Goal: Task Accomplishment & Management: Manage account settings

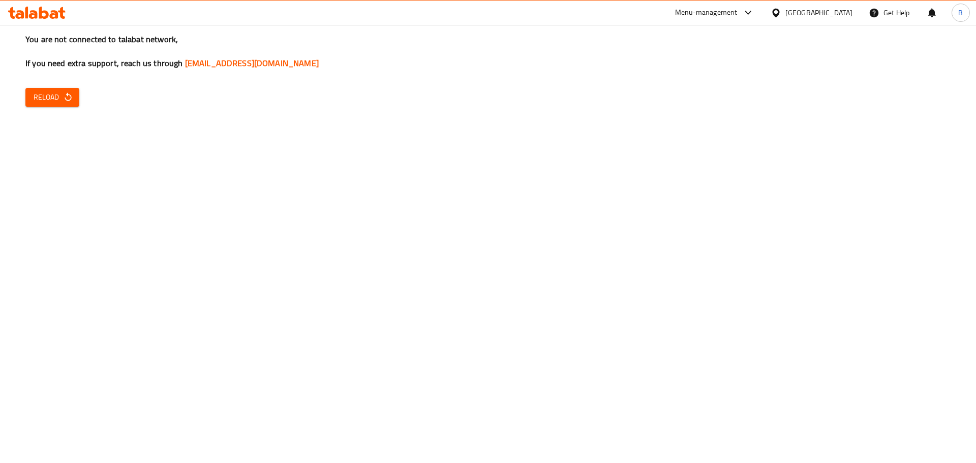
click at [75, 92] on button "Reload" at bounding box center [52, 97] width 54 height 19
click at [51, 105] on button "Reload" at bounding box center [52, 97] width 54 height 19
click at [43, 88] on button "Reload" at bounding box center [52, 97] width 54 height 19
click at [71, 100] on icon "button" at bounding box center [68, 97] width 10 height 10
click at [57, 97] on span "Reload" at bounding box center [53, 97] width 38 height 13
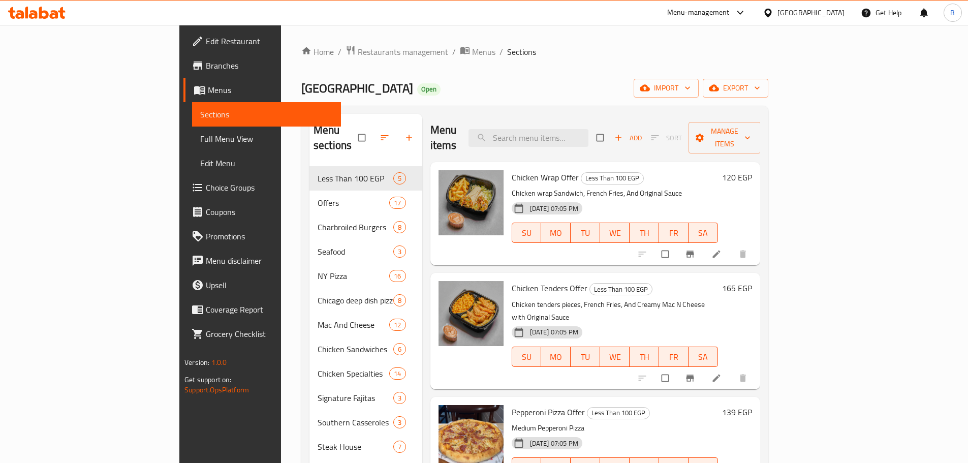
click at [603, 144] on div "Menu items Add Sort Manage items" at bounding box center [595, 138] width 330 height 48
click at [314, 59] on div "Home / Restaurants management / Menus / Sections Country Hills Open import expo…" at bounding box center [534, 416] width 467 height 743
click at [358, 55] on span "Restaurants management" at bounding box center [403, 52] width 90 height 12
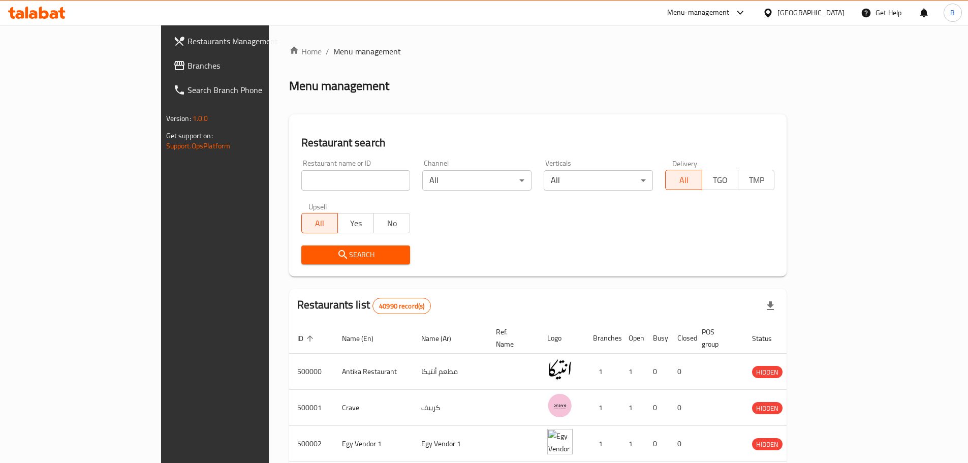
click at [843, 14] on div "Egypt" at bounding box center [811, 12] width 67 height 11
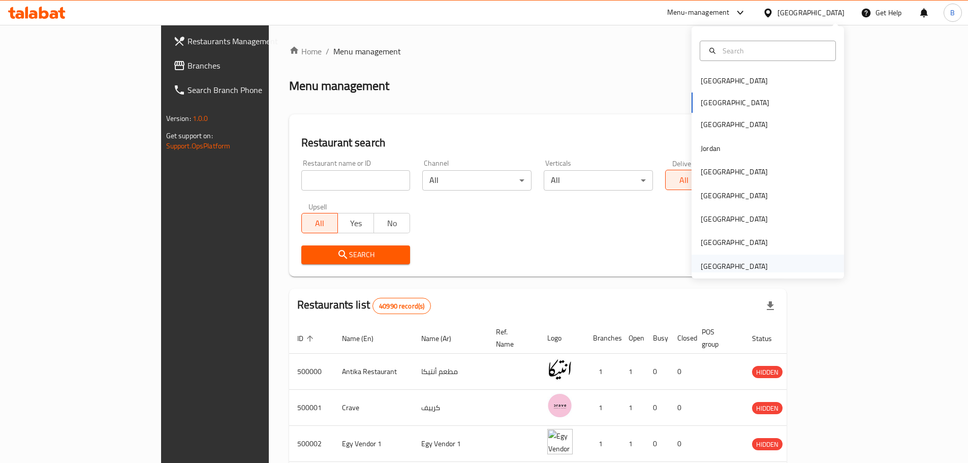
click at [720, 259] on div "[GEOGRAPHIC_DATA]" at bounding box center [734, 266] width 83 height 23
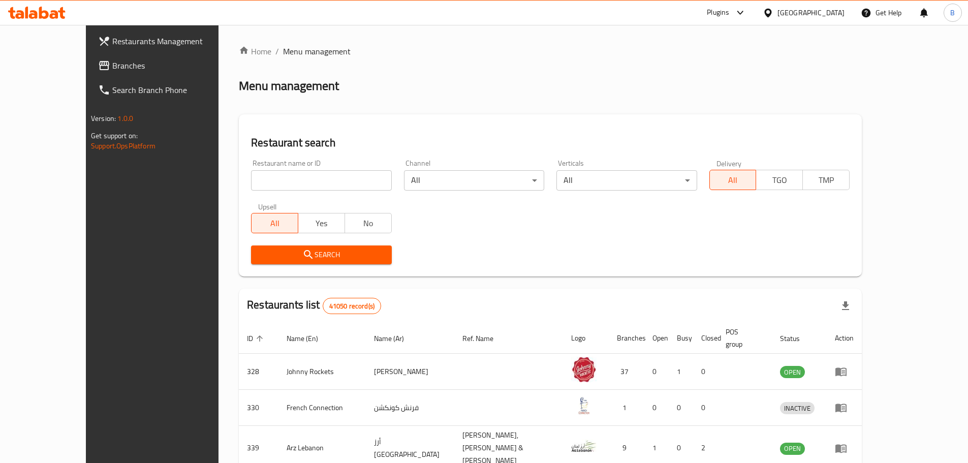
click at [251, 176] on input "search" at bounding box center [321, 180] width 140 height 20
paste input "5816"
type input "5816"
click button "Search" at bounding box center [321, 254] width 140 height 19
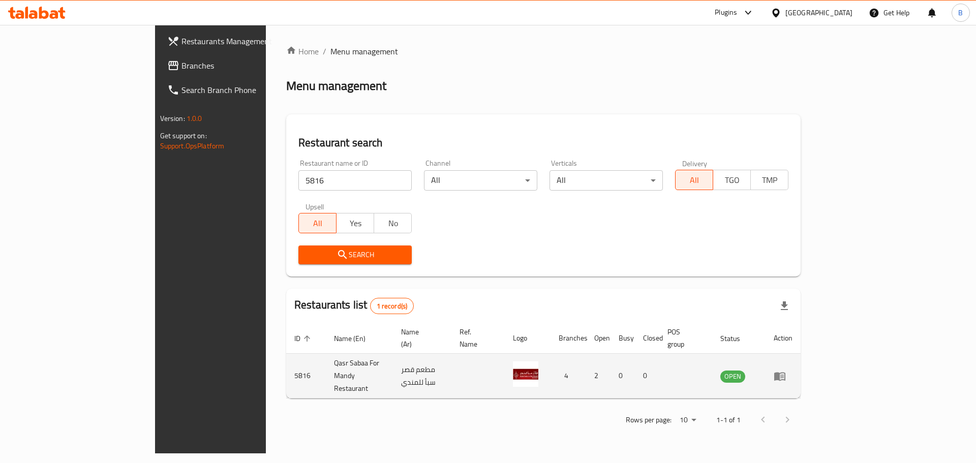
click at [800, 367] on td "enhanced table" at bounding box center [782, 376] width 35 height 45
click at [786, 370] on icon "enhanced table" at bounding box center [779, 376] width 12 height 12
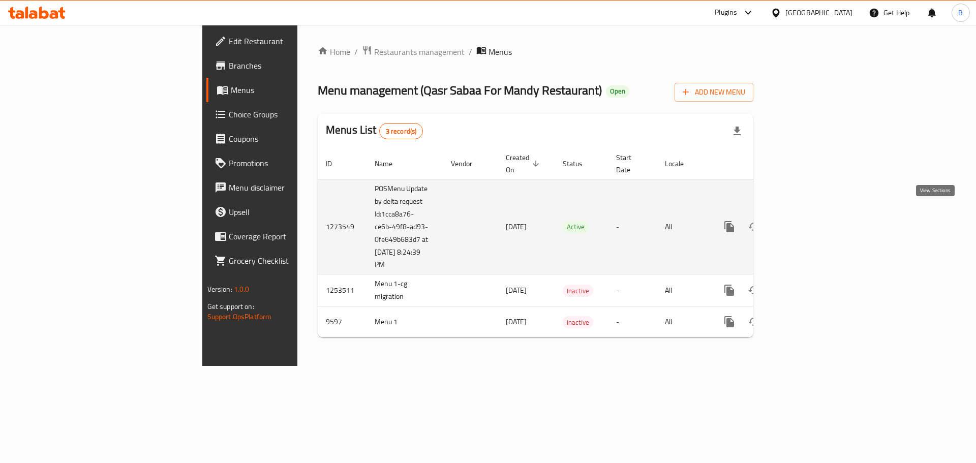
click at [815, 219] on link "enhanced table" at bounding box center [802, 226] width 24 height 24
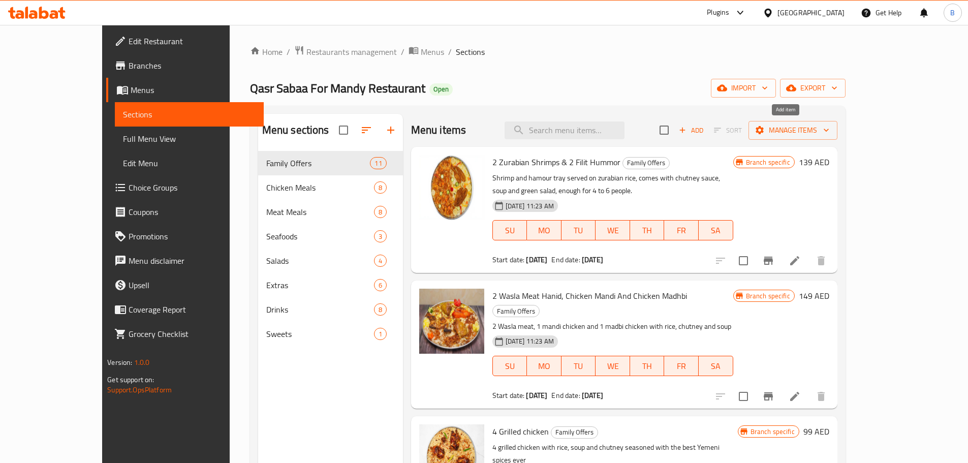
click at [687, 128] on icon "button" at bounding box center [682, 130] width 9 height 9
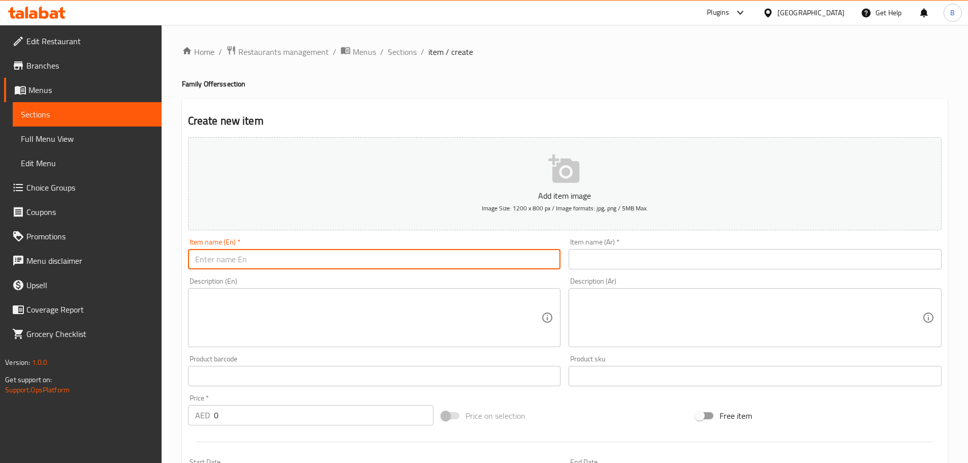
click at [359, 259] on input "text" at bounding box center [374, 259] width 373 height 20
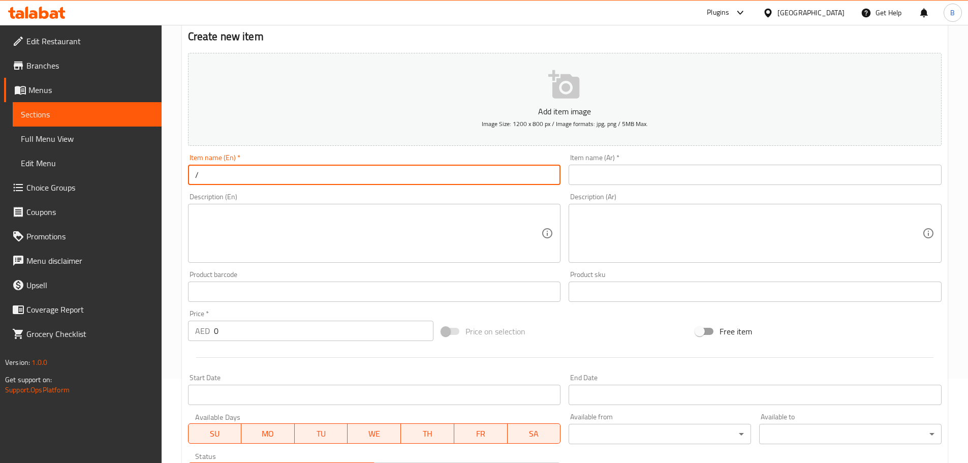
scroll to position [152, 0]
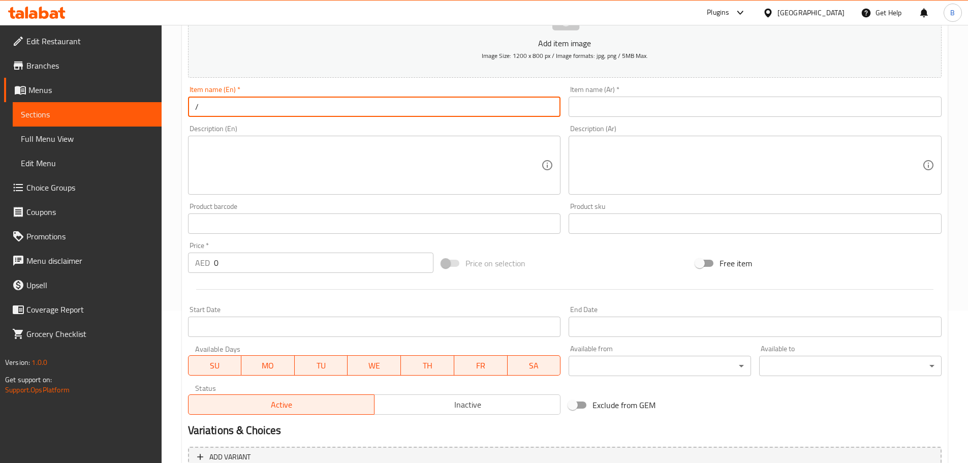
type input "/"
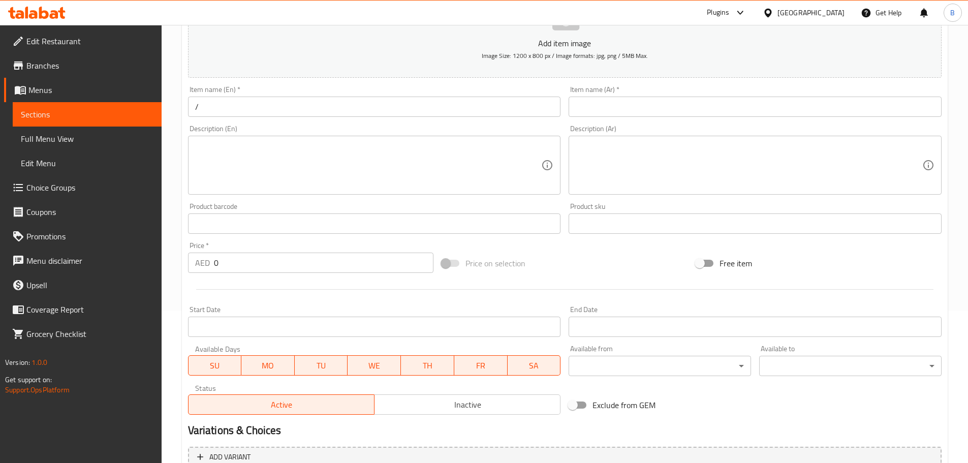
click at [313, 276] on div "Price   * AED 0 Price *" at bounding box center [311, 257] width 254 height 39
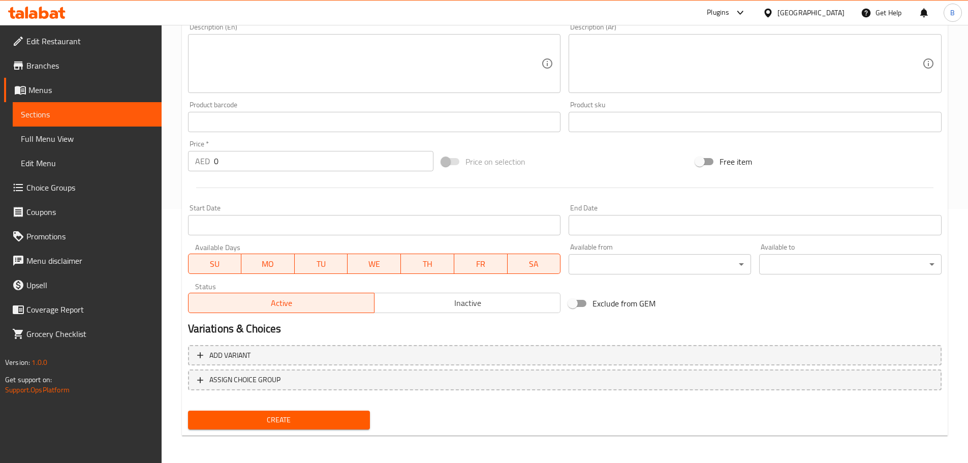
scroll to position [255, 0]
click at [403, 310] on button "Inactive" at bounding box center [467, 302] width 187 height 20
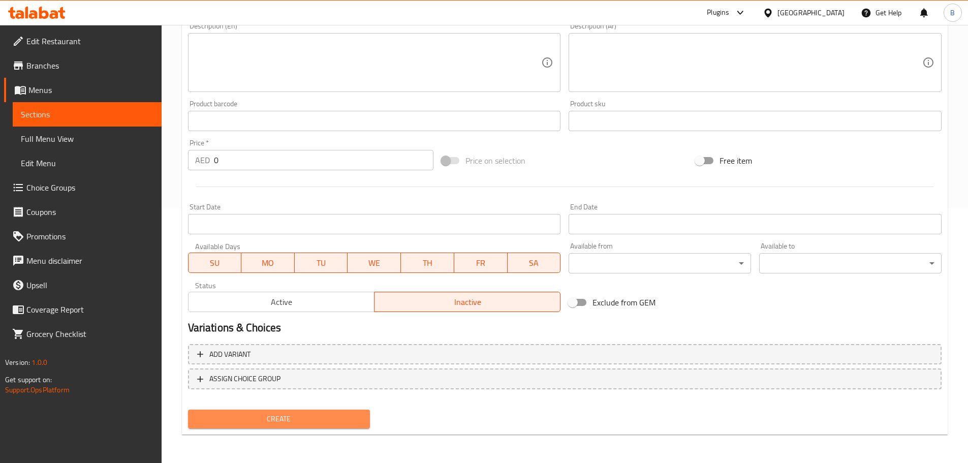
click at [271, 411] on button "Create" at bounding box center [279, 419] width 182 height 19
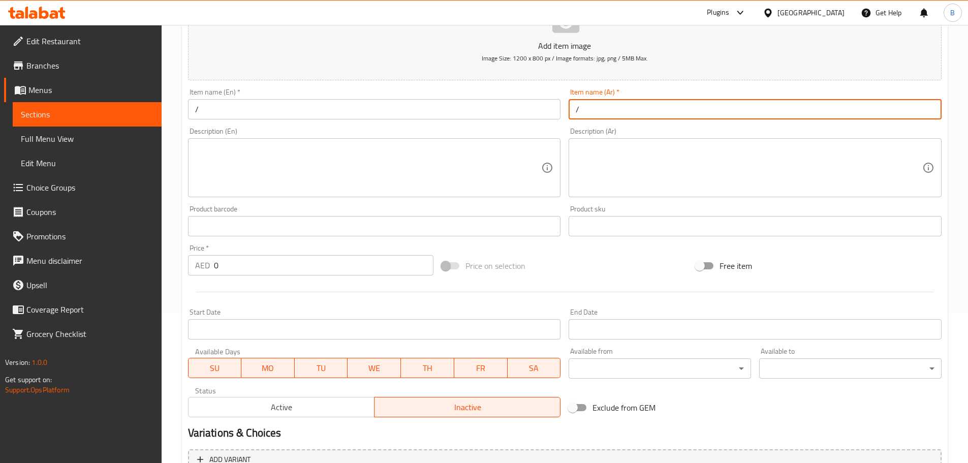
scroll to position [254, 0]
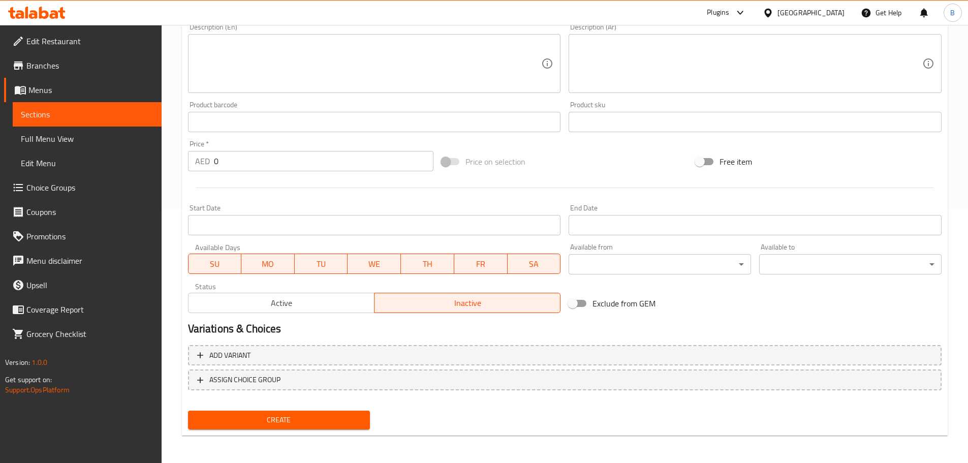
type input "/"
click at [342, 426] on span "Create" at bounding box center [279, 420] width 166 height 13
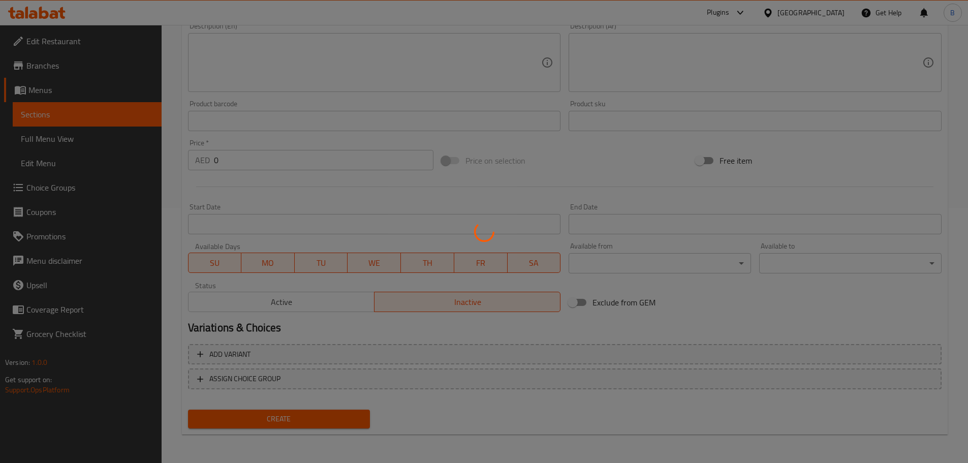
scroll to position [1, 0]
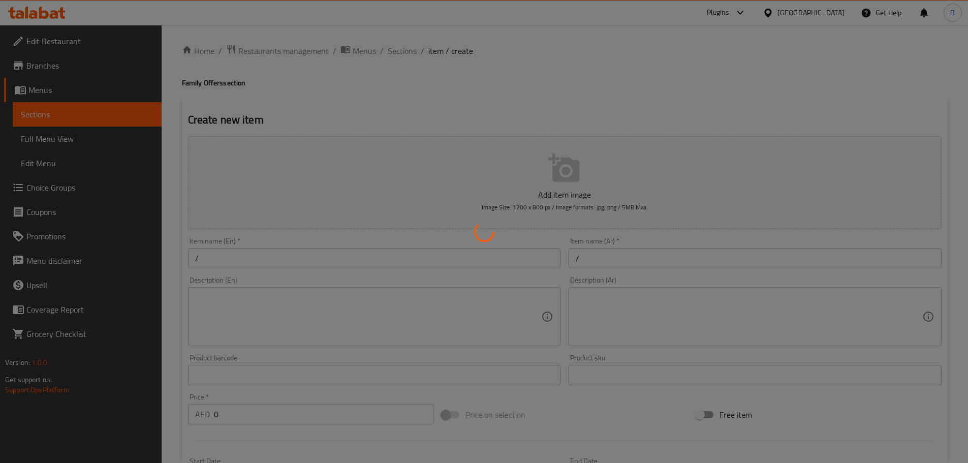
click at [403, 49] on div at bounding box center [484, 231] width 968 height 463
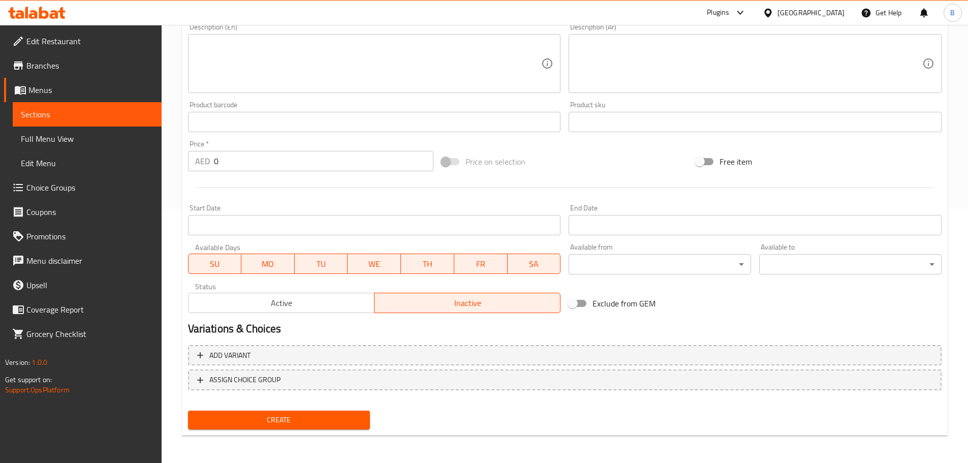
scroll to position [255, 0]
click at [288, 416] on span "Create" at bounding box center [279, 419] width 166 height 13
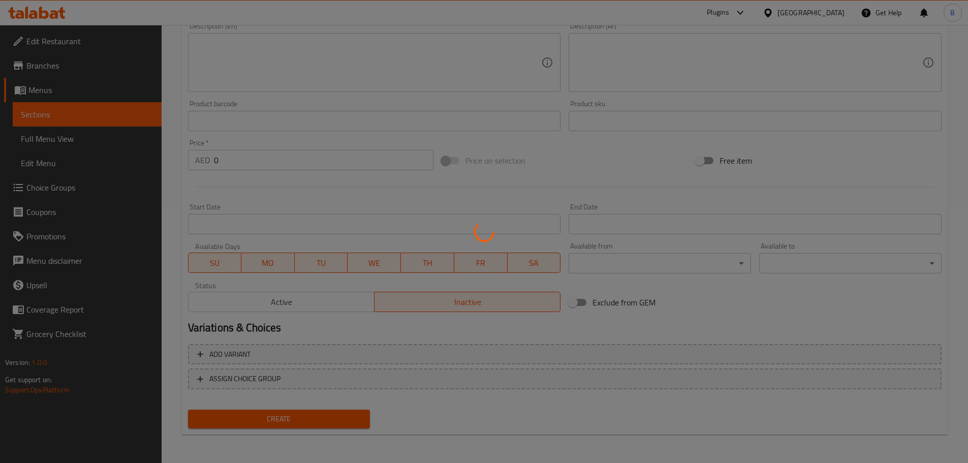
scroll to position [0, 0]
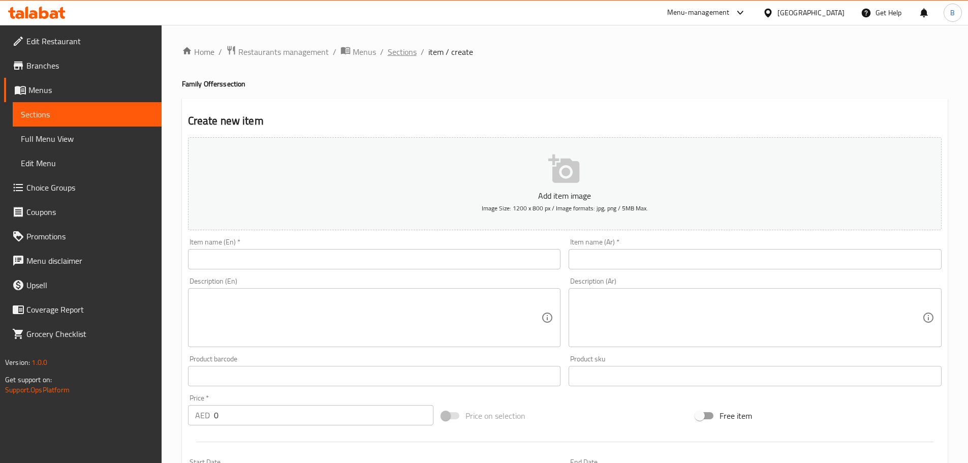
click at [395, 54] on span "Sections" at bounding box center [402, 52] width 29 height 12
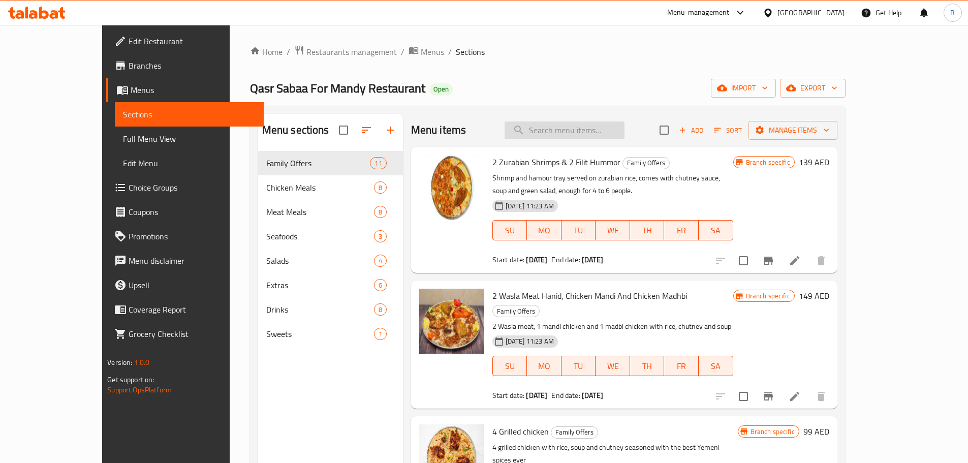
click at [554, 127] on input "search" at bounding box center [565, 130] width 120 height 18
type input "/"
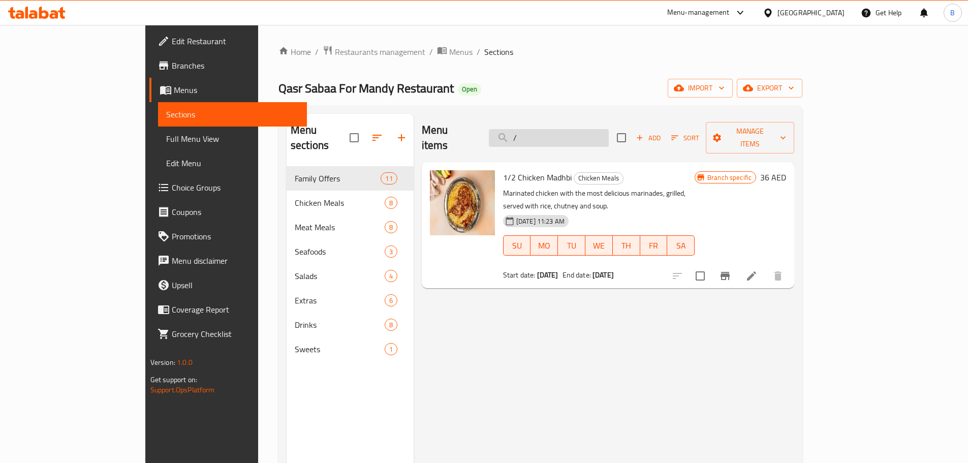
click at [592, 137] on input "/" at bounding box center [549, 138] width 120 height 18
click at [594, 136] on input "/" at bounding box center [549, 138] width 120 height 18
click at [702, 130] on button "Sort" at bounding box center [685, 138] width 33 height 16
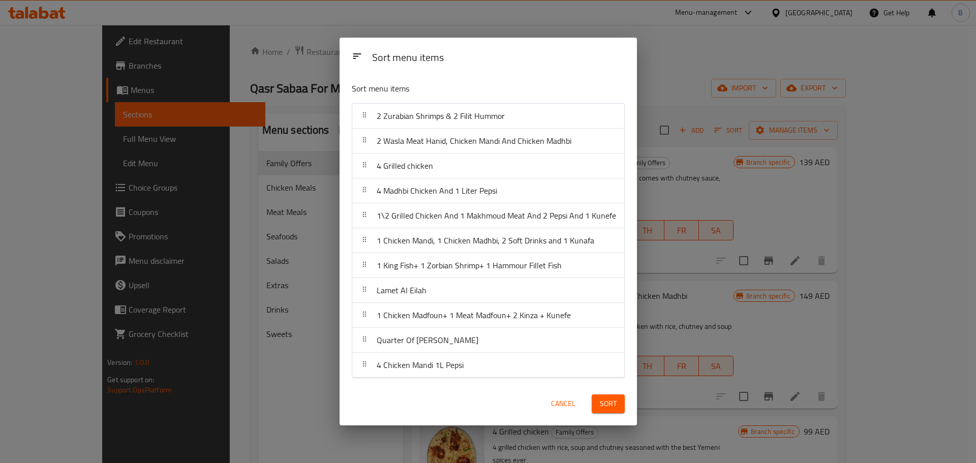
click at [547, 398] on button "Cancel" at bounding box center [563, 403] width 33 height 19
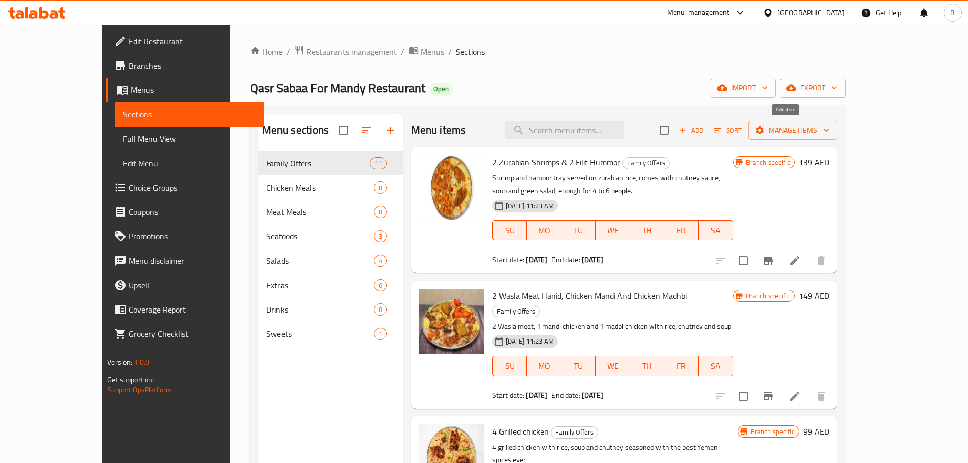
click at [687, 127] on icon "button" at bounding box center [682, 130] width 9 height 9
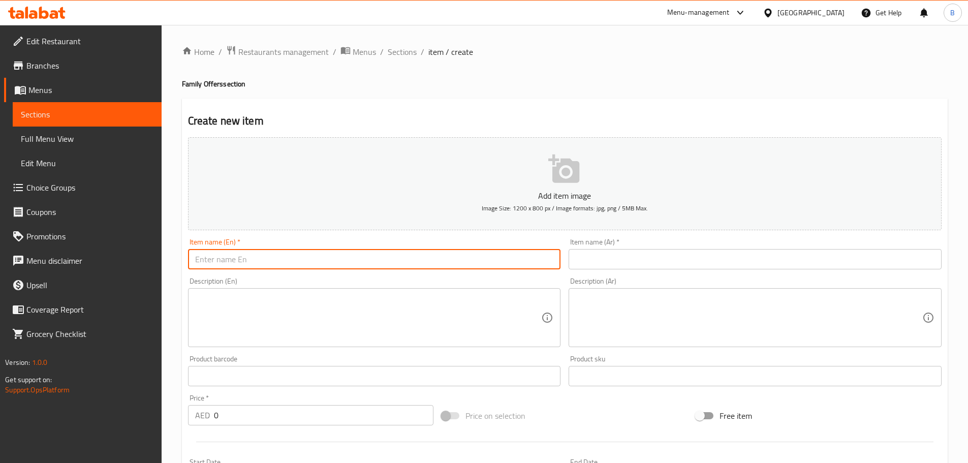
click at [345, 254] on input "text" at bounding box center [374, 259] width 373 height 20
type input "test"
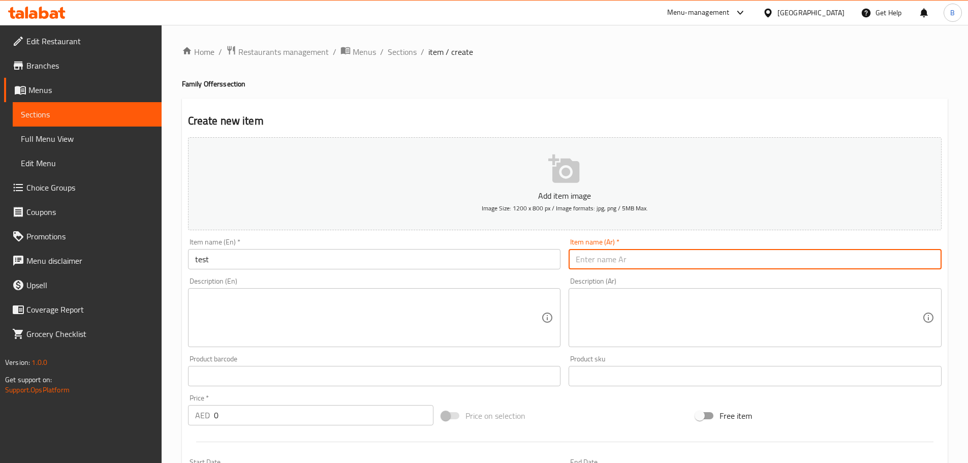
click at [613, 265] on input "text" at bounding box center [755, 259] width 373 height 20
click at [467, 345] on div "Description (En)" at bounding box center [374, 317] width 373 height 59
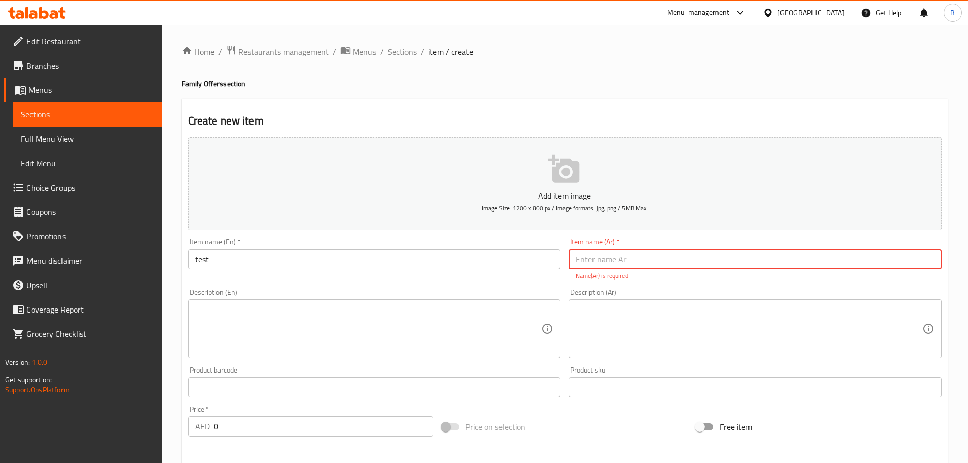
click at [617, 260] on input "text" at bounding box center [755, 259] width 373 height 20
type input "تيست"
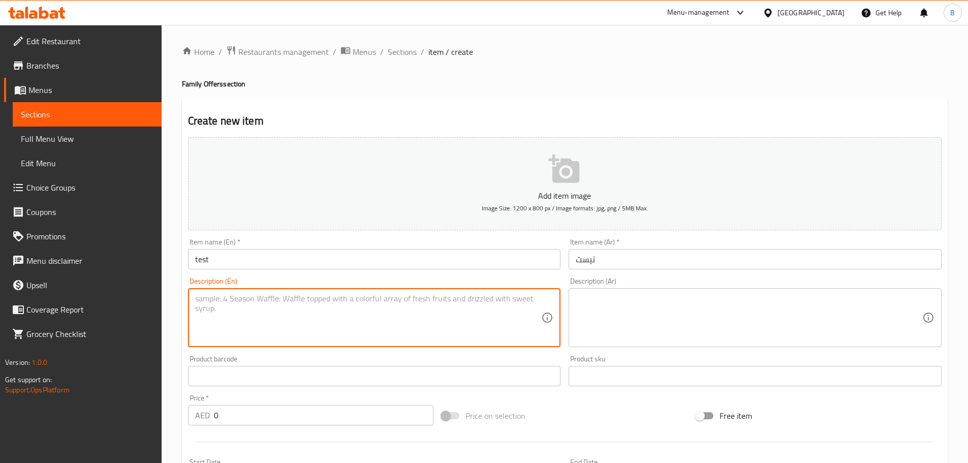
click at [390, 321] on textarea at bounding box center [368, 318] width 347 height 48
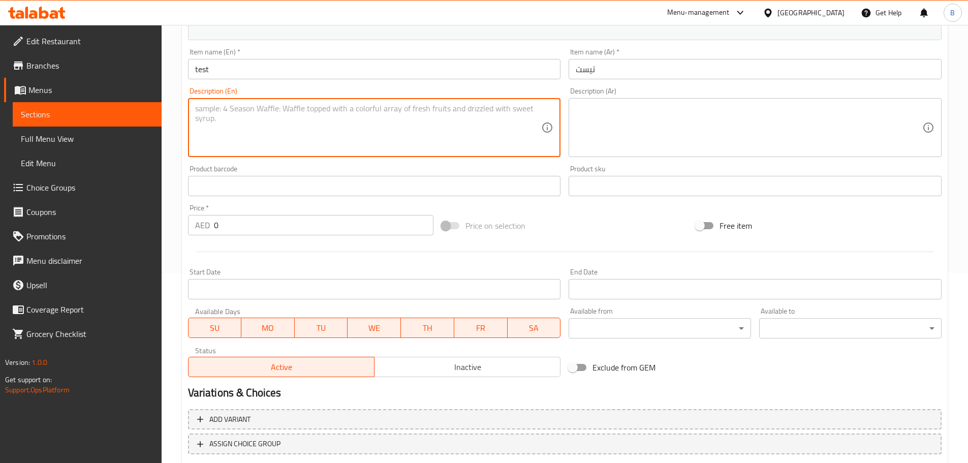
scroll to position [203, 0]
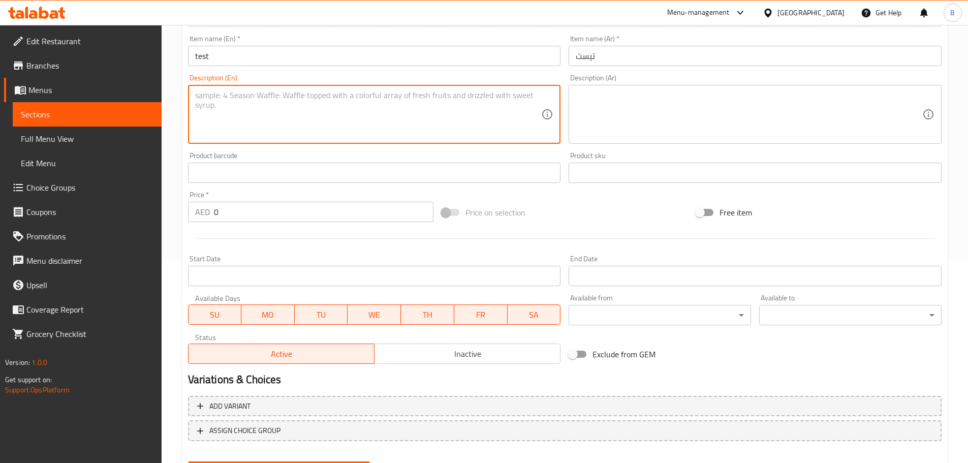
click at [462, 344] on button "Inactive" at bounding box center [467, 354] width 187 height 20
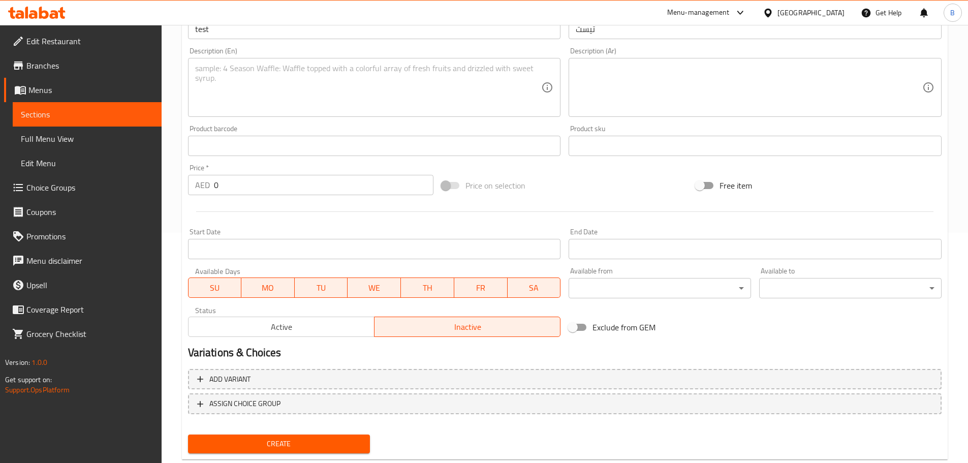
scroll to position [255, 0]
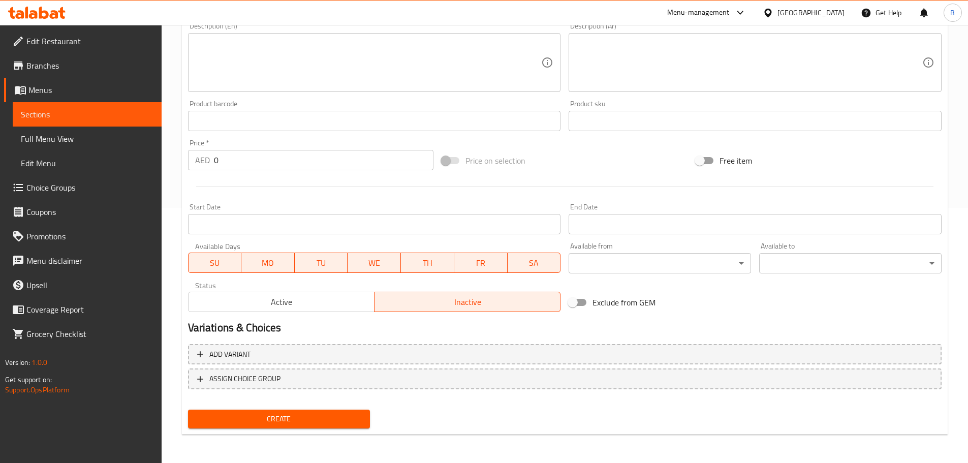
click at [283, 418] on span "Create" at bounding box center [279, 419] width 166 height 13
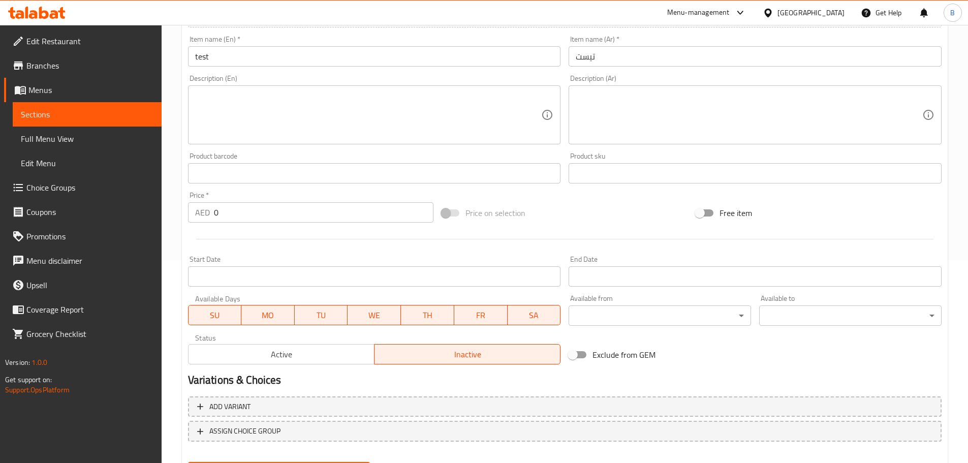
scroll to position [0, 0]
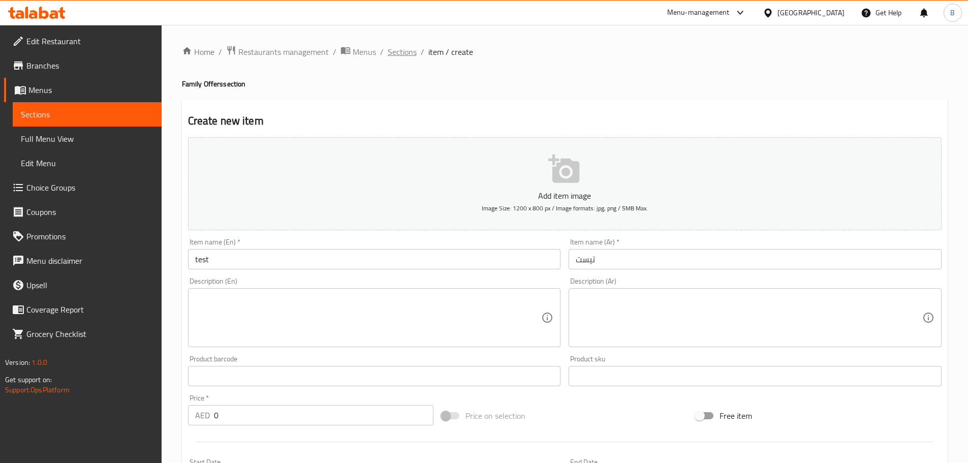
click at [394, 55] on span "Sections" at bounding box center [402, 52] width 29 height 12
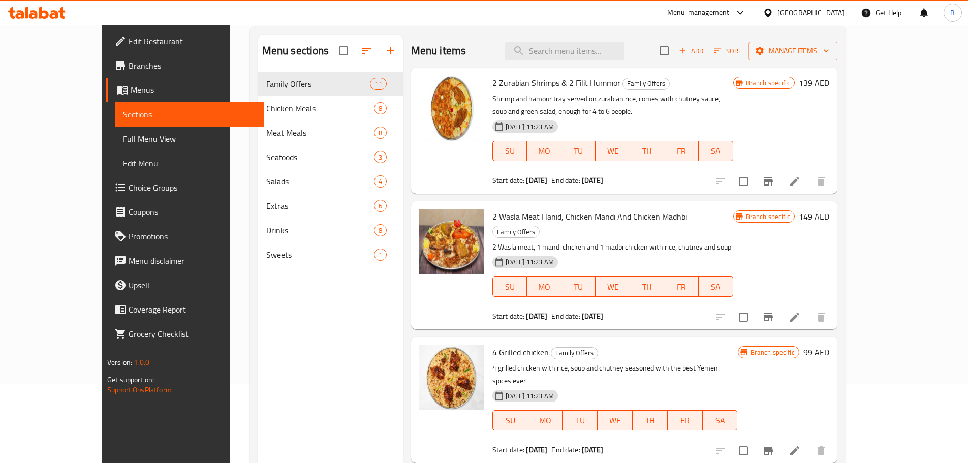
scroll to position [142, 0]
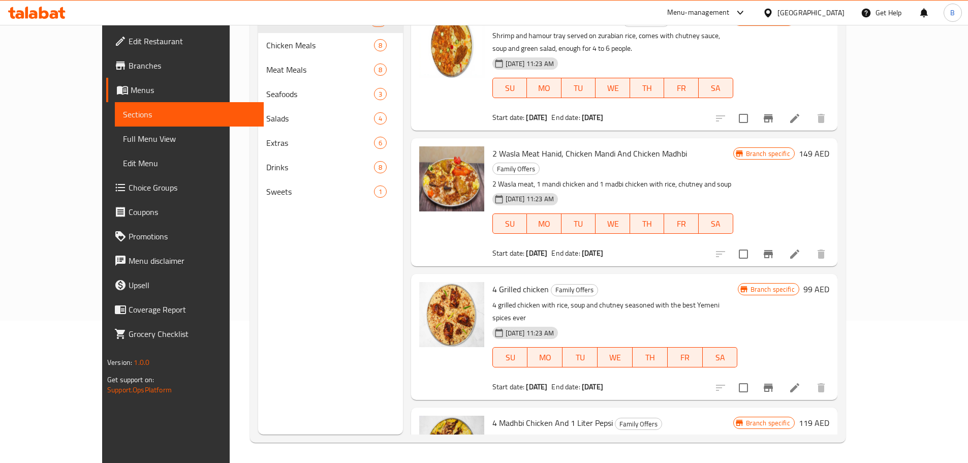
click at [278, 210] on div "Menu sections Family Offers 11 Chicken Meals 8 Meat Meals 8 Seafoods 3 Salads 4…" at bounding box center [330, 203] width 145 height 463
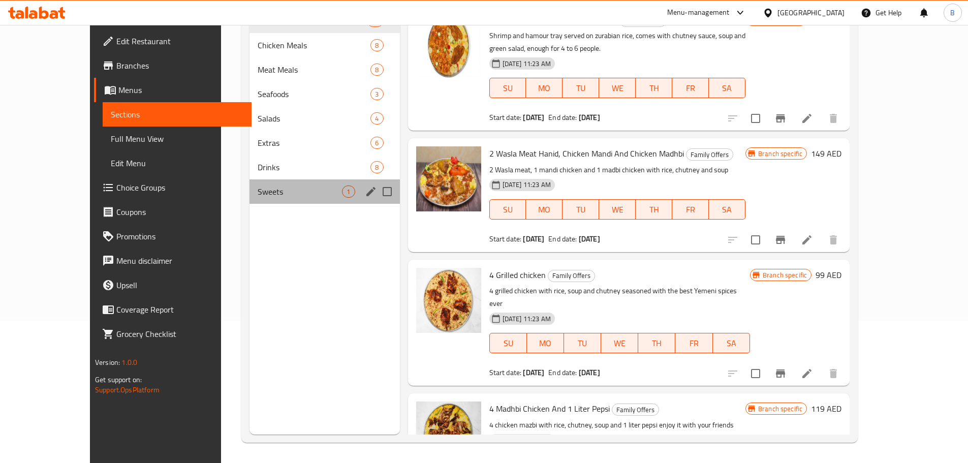
click at [269, 202] on div "Sweets 1" at bounding box center [325, 191] width 150 height 24
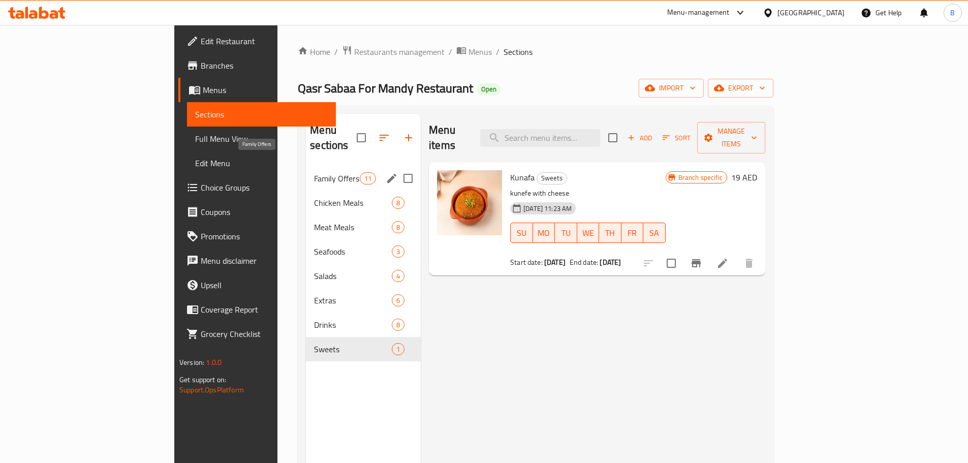
click at [314, 172] on span "Family Offers" at bounding box center [337, 178] width 46 height 12
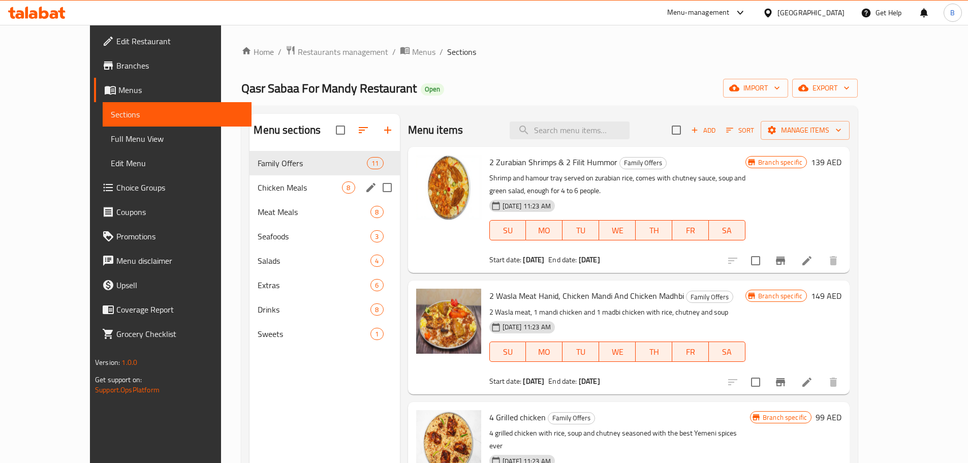
click at [279, 188] on span "Chicken Meals" at bounding box center [300, 187] width 84 height 12
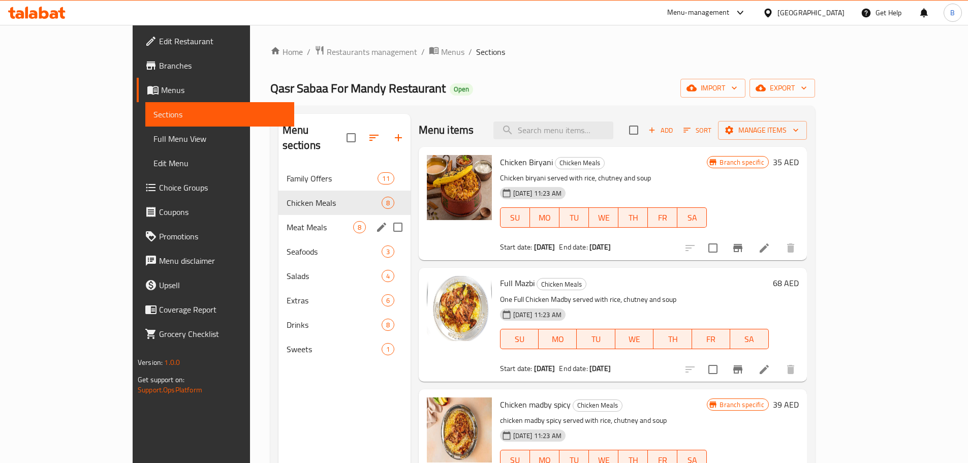
click at [278, 215] on div "Meat Meals 8" at bounding box center [344, 227] width 132 height 24
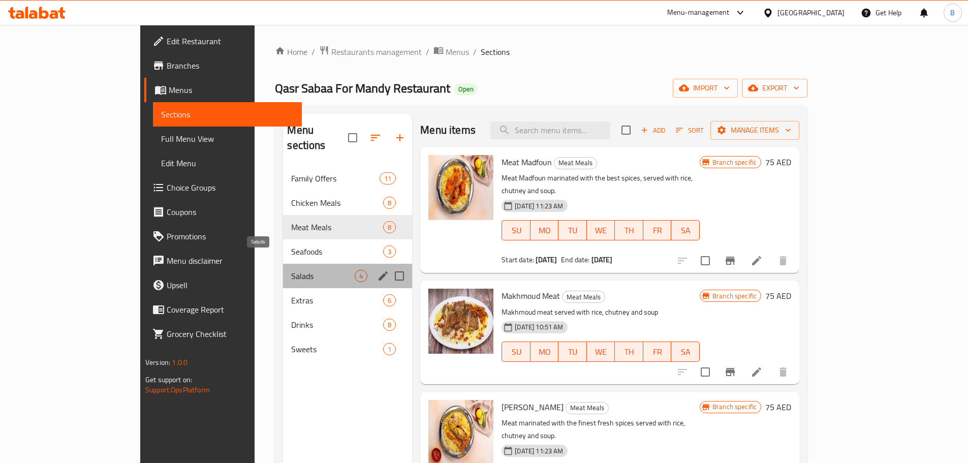
click at [291, 270] on span "Salads" at bounding box center [323, 276] width 64 height 12
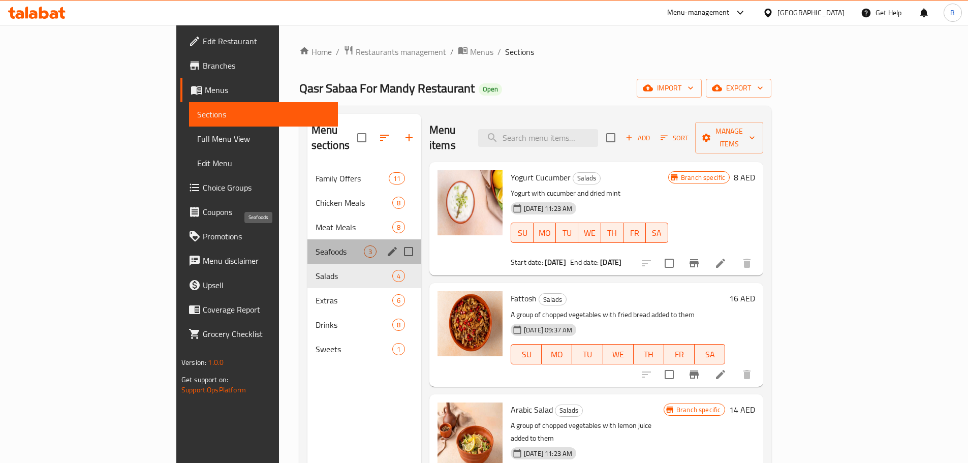
click at [316, 245] on span "Seafoods" at bounding box center [340, 251] width 48 height 12
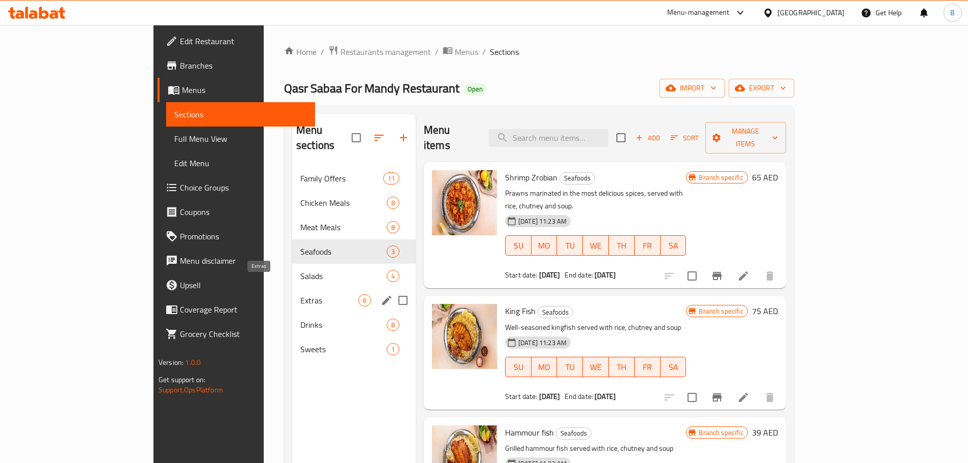
click at [300, 294] on span "Extras" at bounding box center [329, 300] width 58 height 12
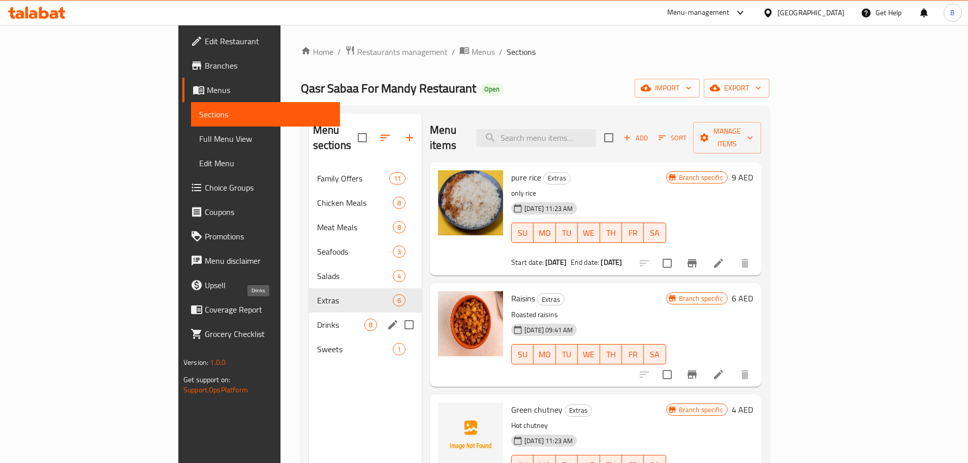
click at [317, 319] on span "Drinks" at bounding box center [340, 325] width 47 height 12
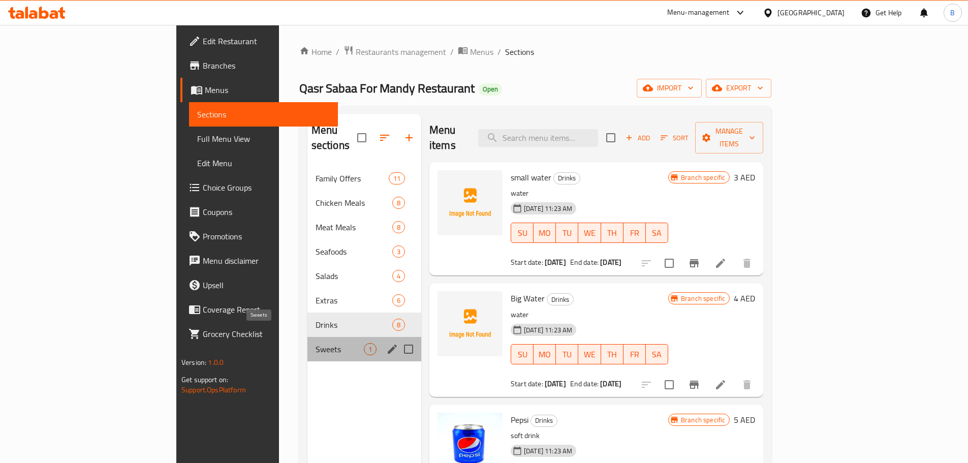
click at [316, 343] on span "Sweets" at bounding box center [340, 349] width 48 height 12
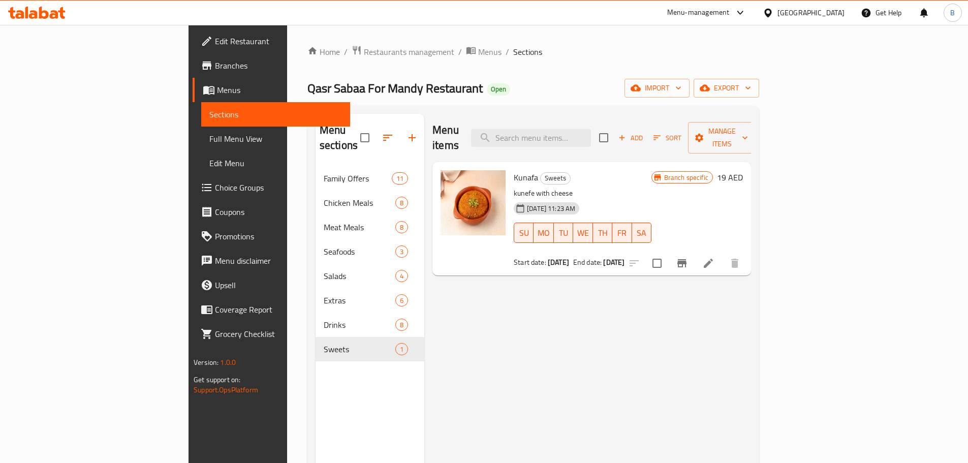
click at [215, 64] on span "Branches" at bounding box center [278, 65] width 127 height 12
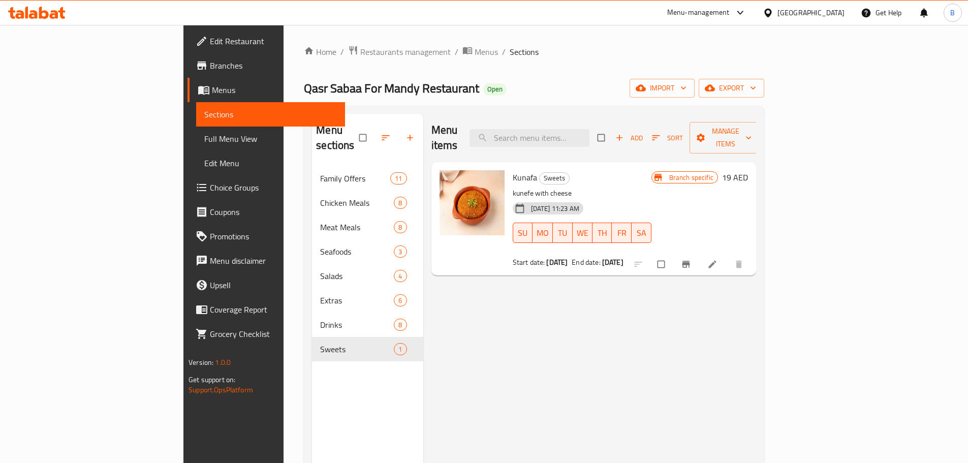
click at [796, 16] on div "[GEOGRAPHIC_DATA]" at bounding box center [811, 12] width 67 height 11
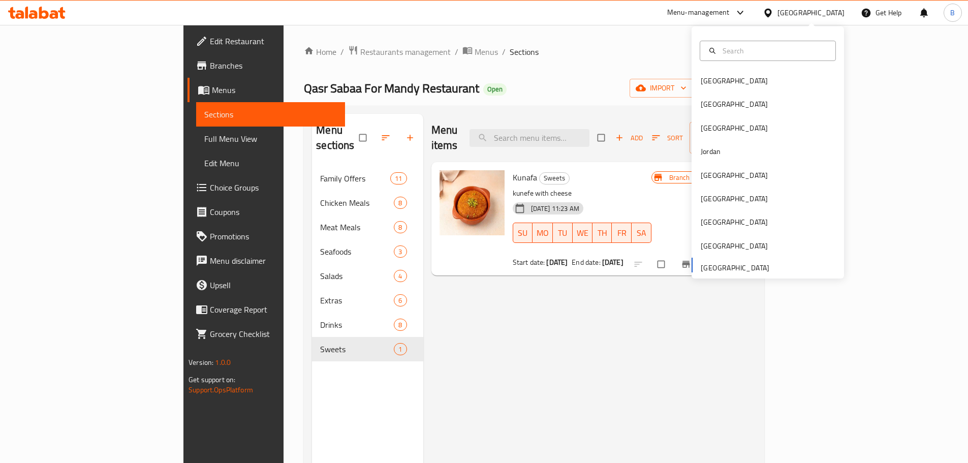
click at [675, 9] on div "Menu-management" at bounding box center [698, 13] width 63 height 12
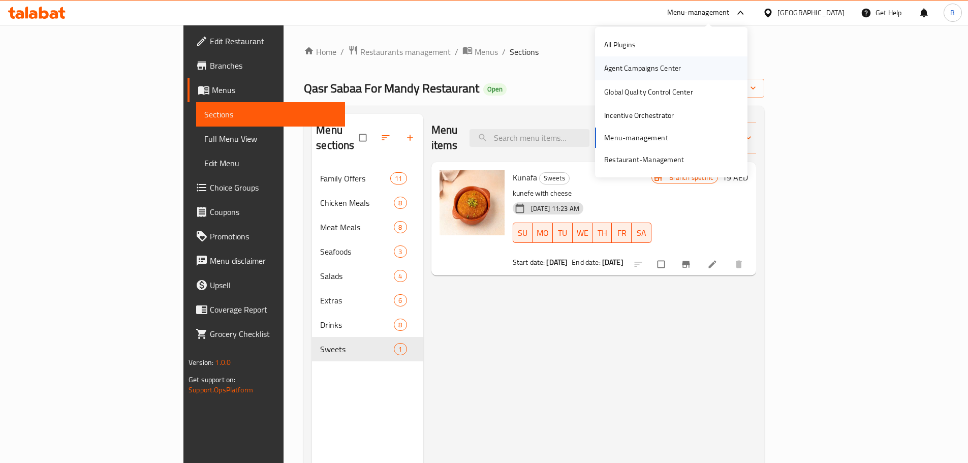
click at [661, 66] on div "Agent Campaigns Center" at bounding box center [642, 68] width 77 height 11
